Goal: Information Seeking & Learning: Learn about a topic

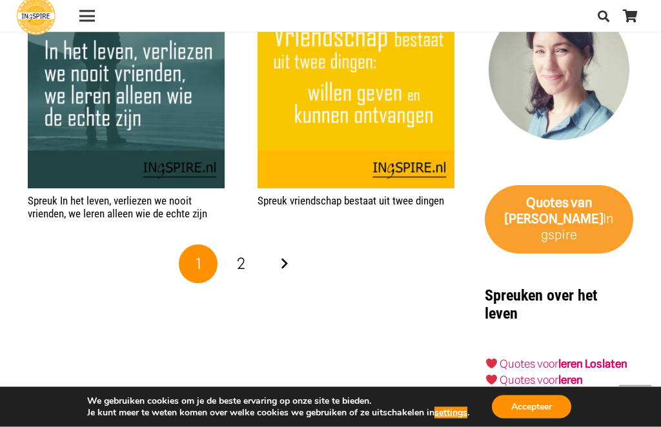
scroll to position [1989, 0]
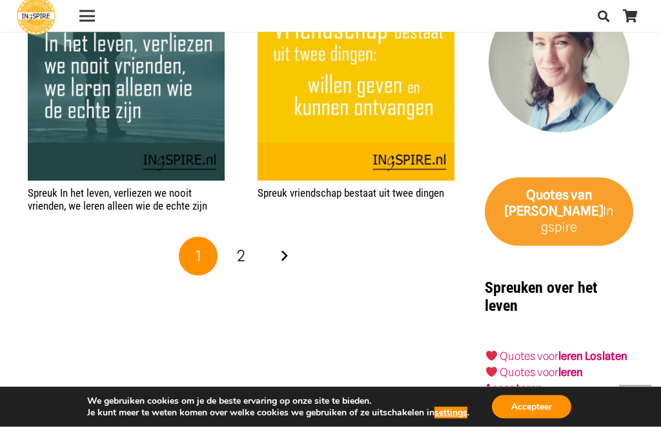
click at [243, 247] on span "2" at bounding box center [241, 256] width 8 height 19
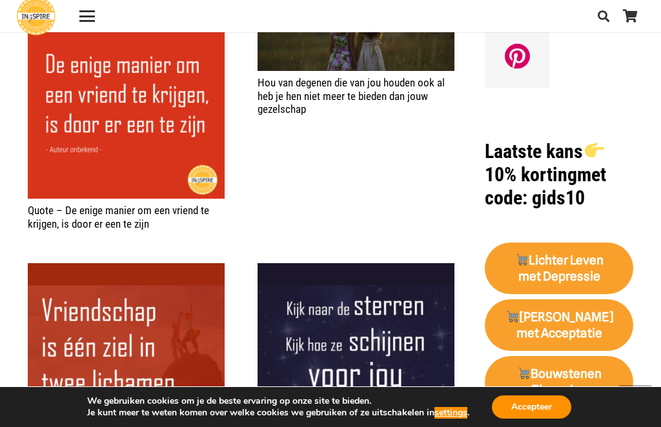
scroll to position [1162, 0]
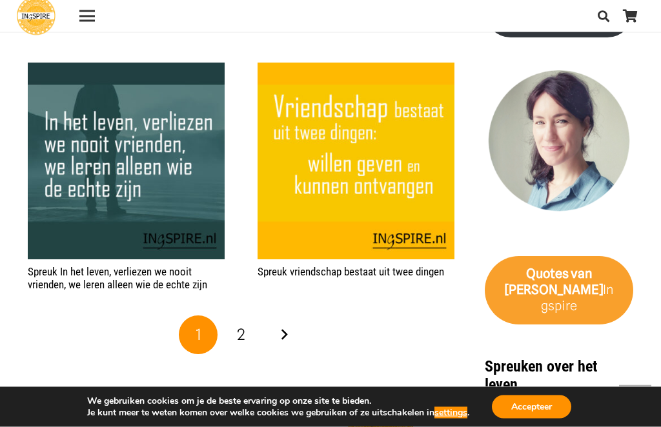
scroll to position [1913, 0]
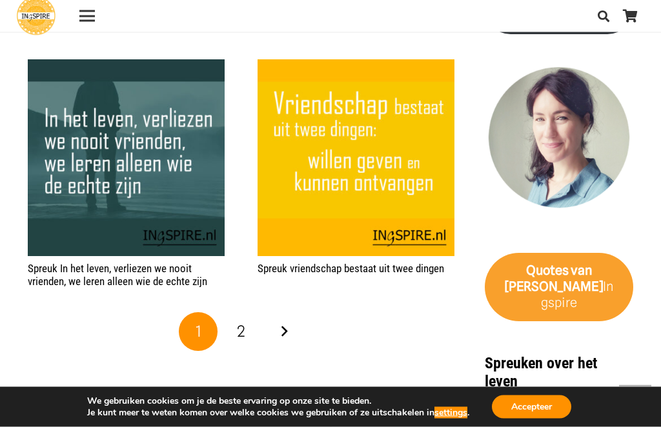
click at [243, 328] on span "2" at bounding box center [241, 332] width 8 height 19
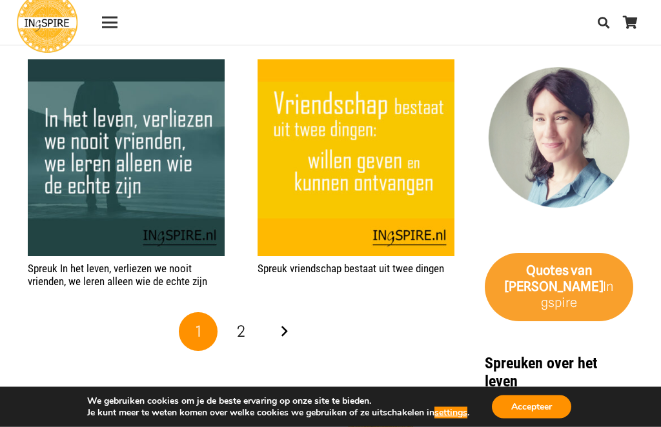
scroll to position [1956, 0]
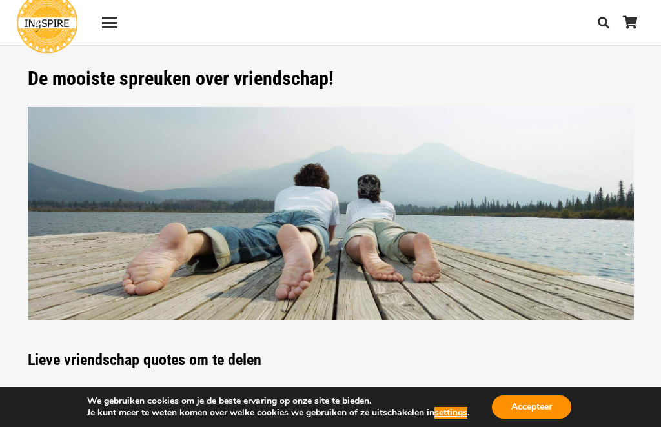
click at [605, 21] on icon "Zoeken" at bounding box center [603, 22] width 12 height 32
